Goal: Task Accomplishment & Management: Use online tool/utility

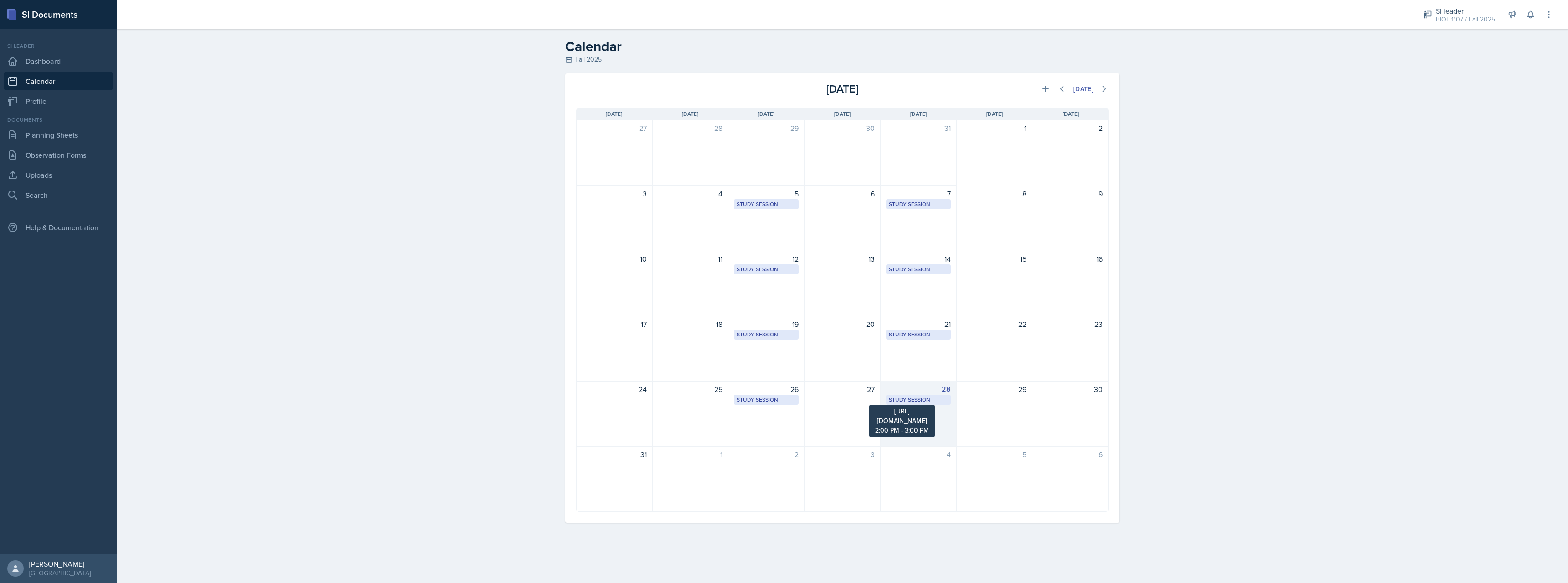
click at [926, 401] on div "Study Session" at bounding box center [918, 399] width 59 height 8
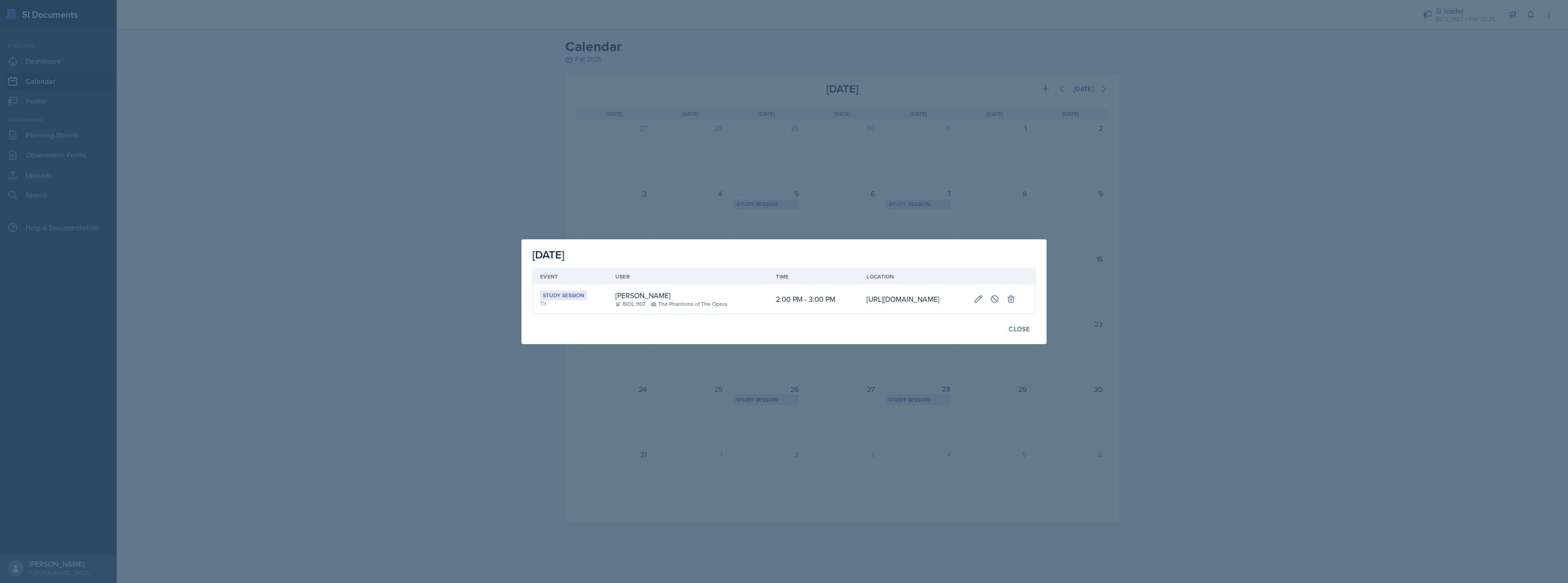
click at [861, 293] on td "[URL][DOMAIN_NAME]" at bounding box center [912, 299] width 107 height 29
click at [859, 307] on td "[URL][DOMAIN_NAME]" at bounding box center [912, 299] width 107 height 29
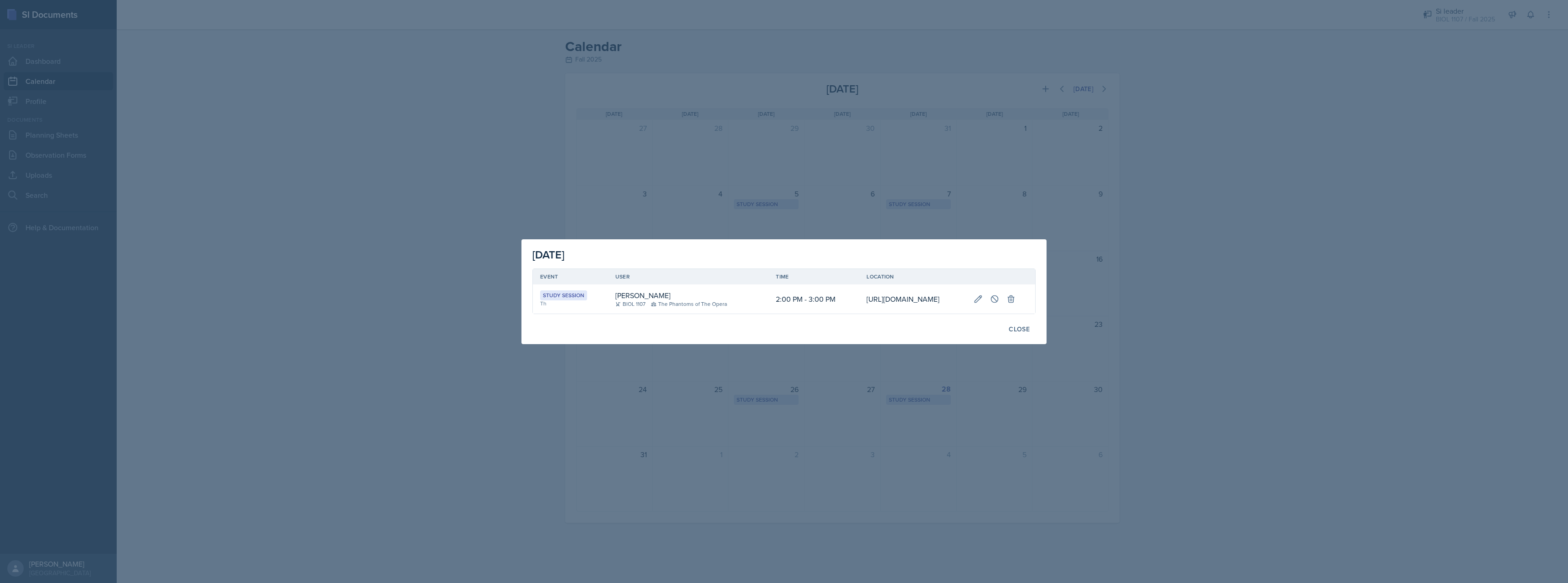
click at [859, 307] on td "[URL][DOMAIN_NAME]" at bounding box center [912, 299] width 107 height 29
click at [1024, 333] on div "Close" at bounding box center [1019, 329] width 21 height 7
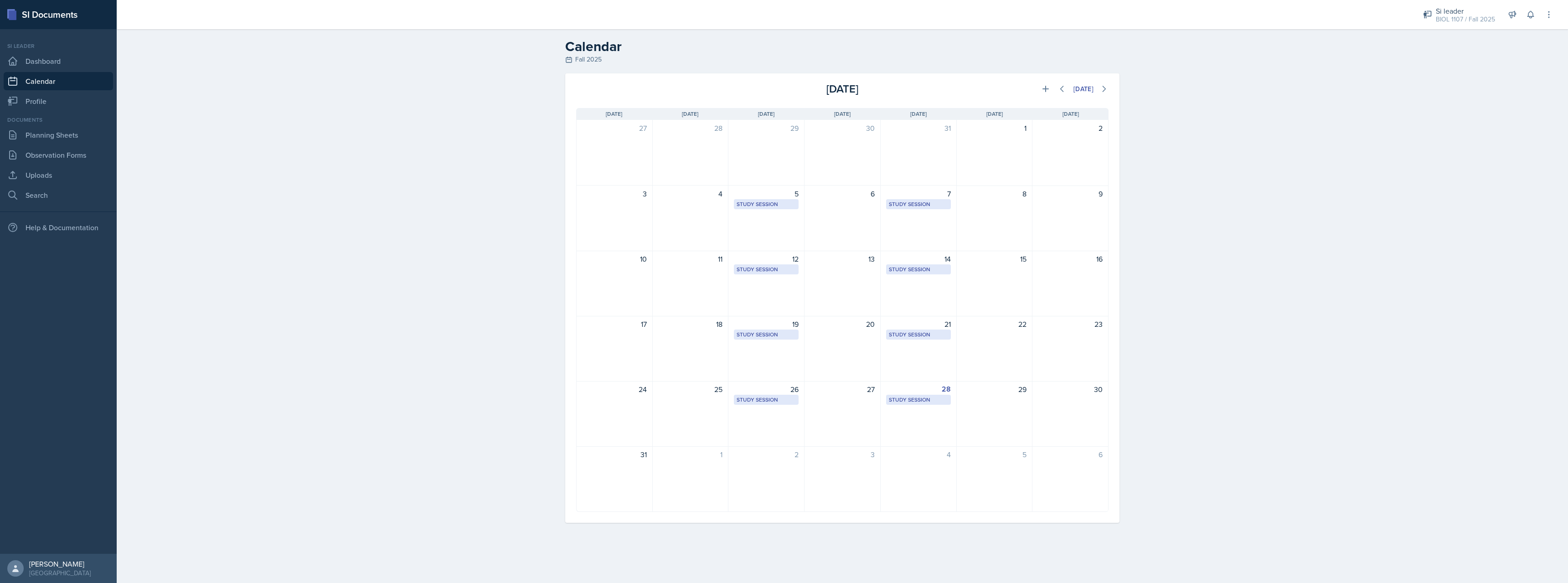
click at [318, 92] on div "Calendar Fall 2025 [DATE] [DATE] Event Type Select Event Type All Major Review …" at bounding box center [842, 287] width 1451 height 515
